Goal: Information Seeking & Learning: Find specific page/section

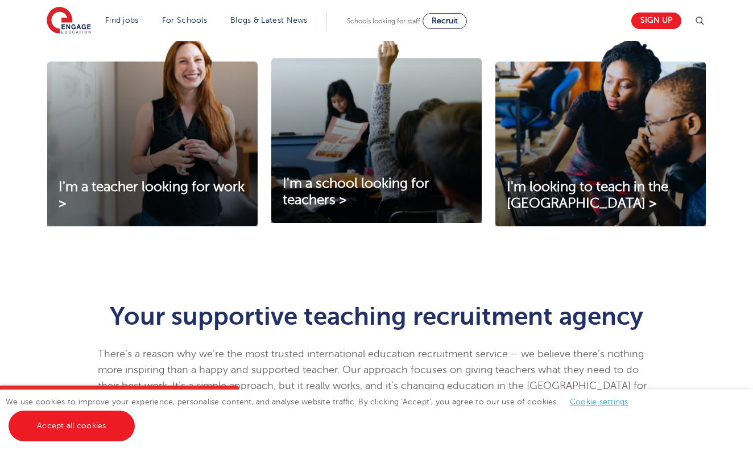
scroll to position [391, 0]
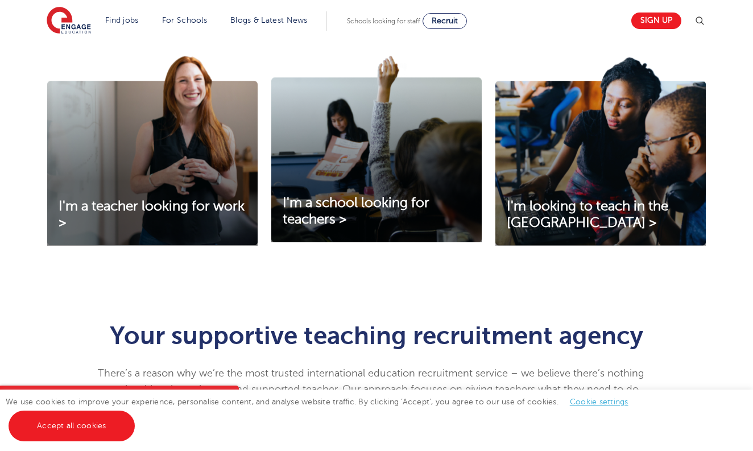
click at [702, 20] on img at bounding box center [700, 21] width 14 height 14
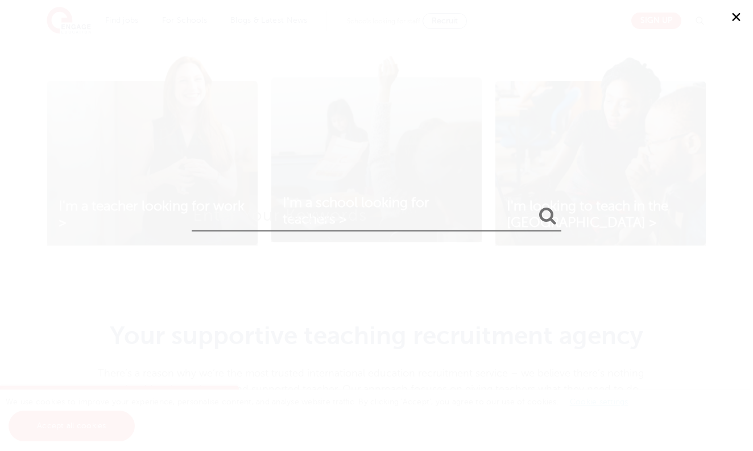
click at [388, 224] on input "search" at bounding box center [377, 212] width 370 height 37
type input "referal link"
click at [548, 217] on button "submit" at bounding box center [547, 216] width 27 height 21
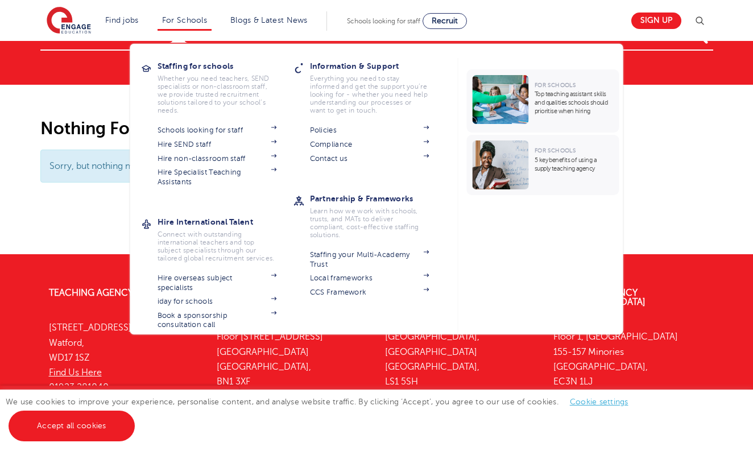
scroll to position [49, 0]
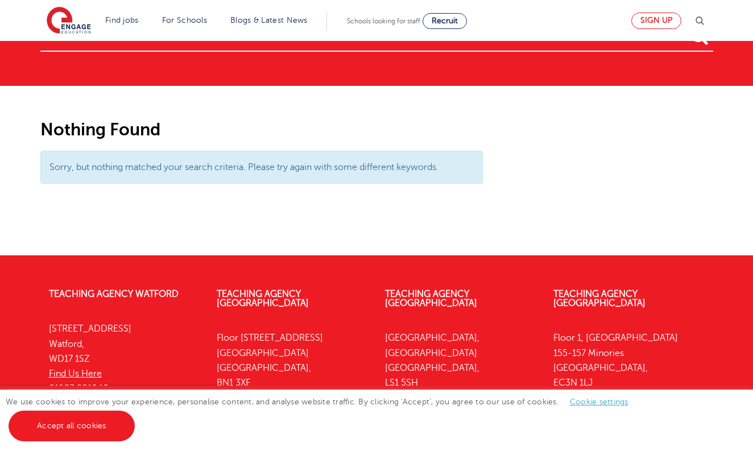
click at [663, 20] on link "Sign up" at bounding box center [656, 21] width 50 height 16
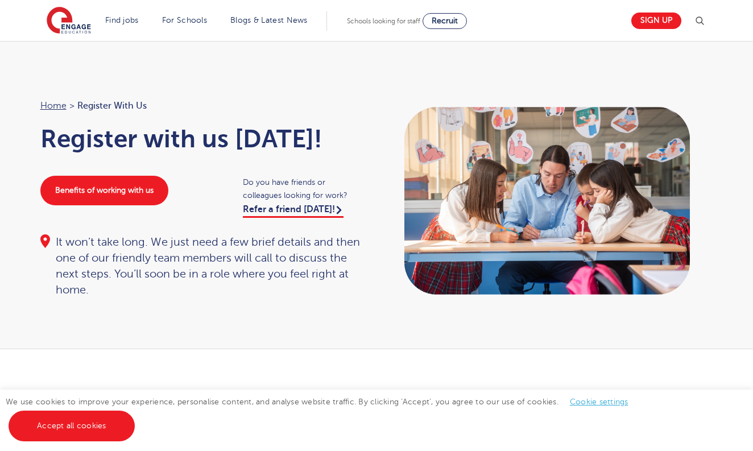
click at [317, 209] on link "Refer a friend today!" at bounding box center [293, 211] width 101 height 14
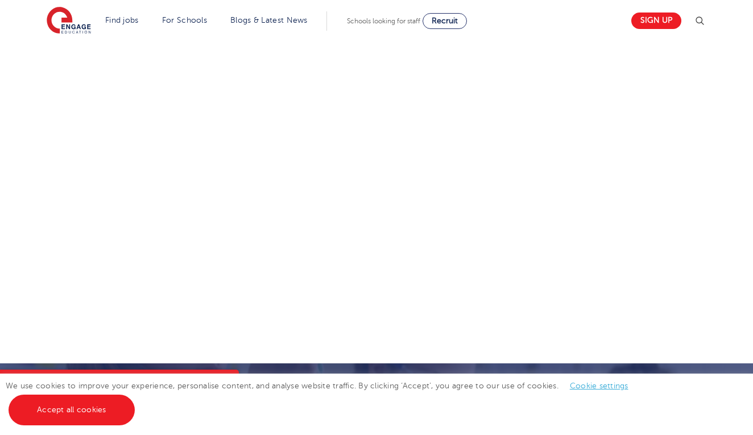
scroll to position [682, 0]
